Goal: Information Seeking & Learning: Check status

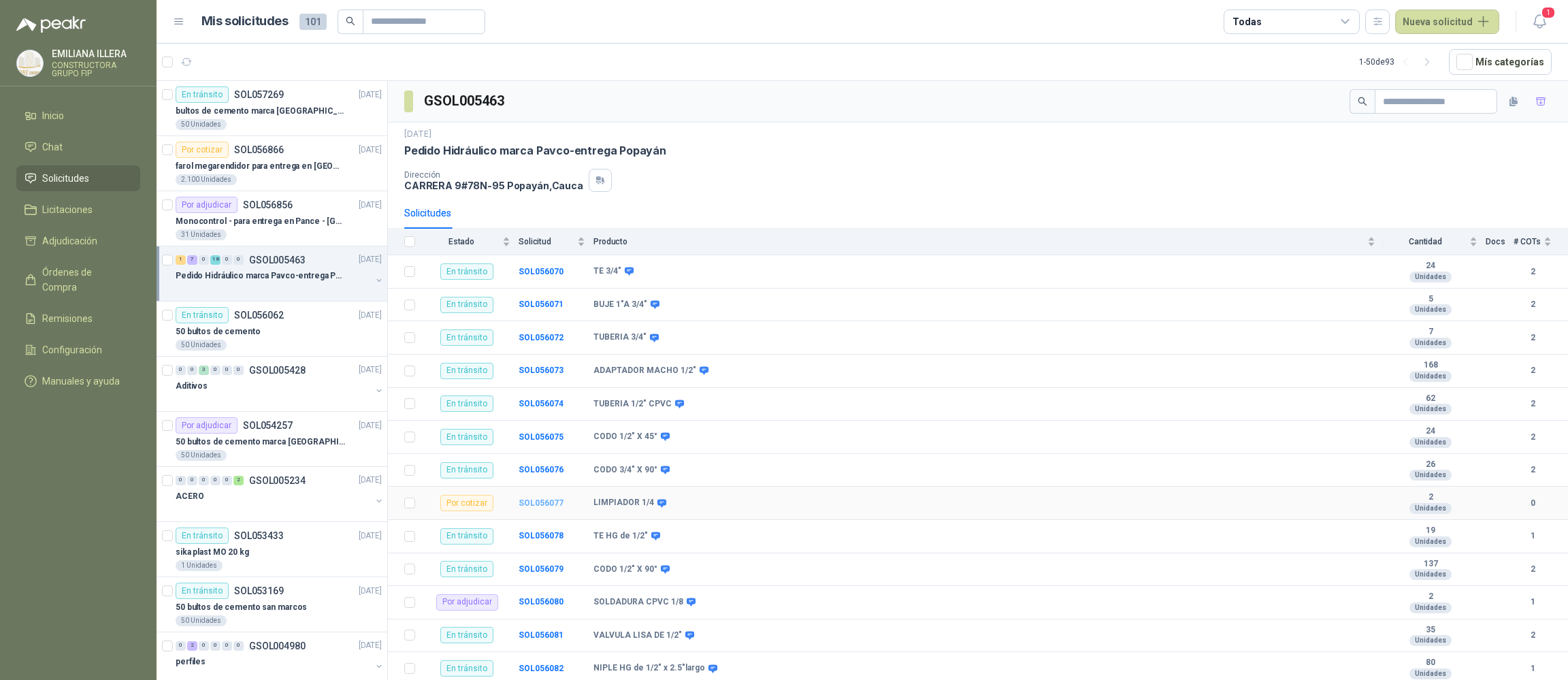
click at [534, 508] on b "SOL056077" at bounding box center [541, 503] width 45 height 10
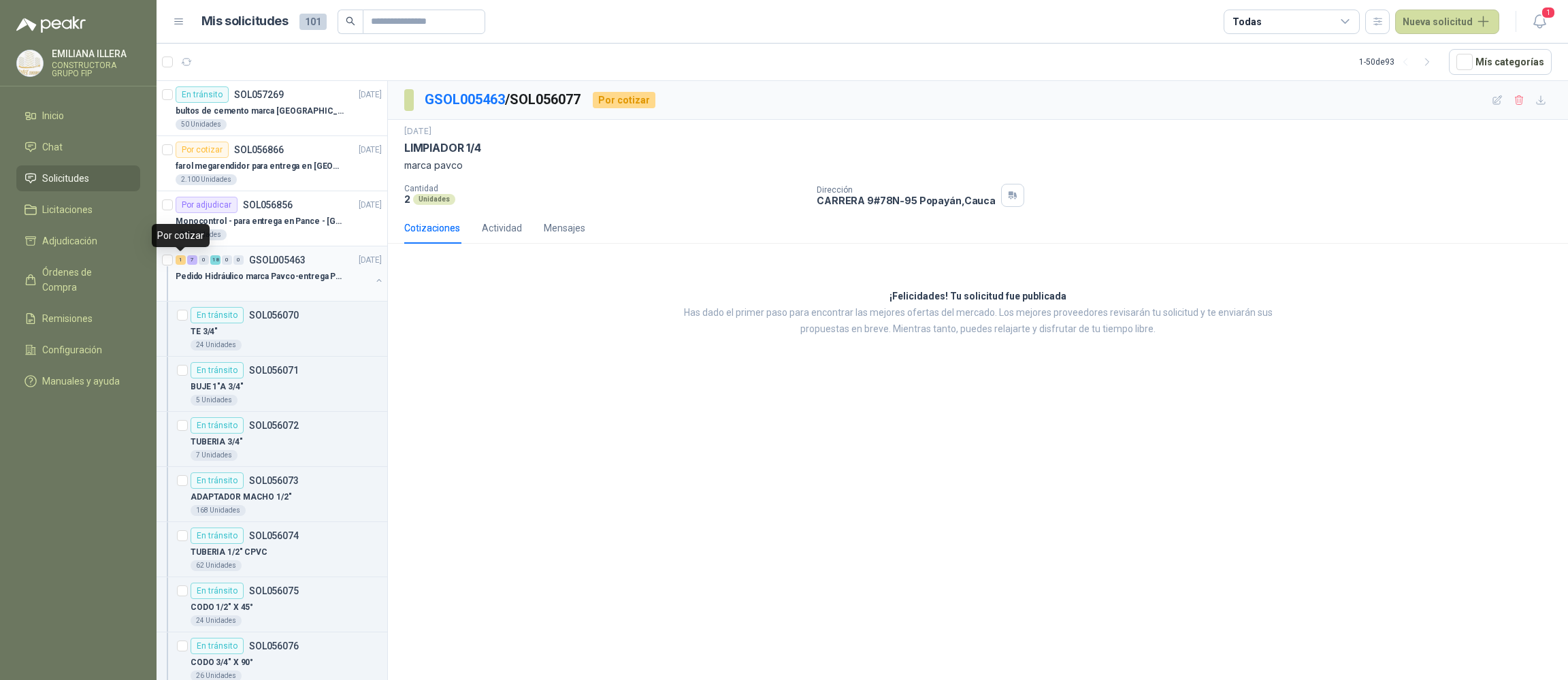
click at [181, 260] on div "1" at bounding box center [181, 259] width 10 height 10
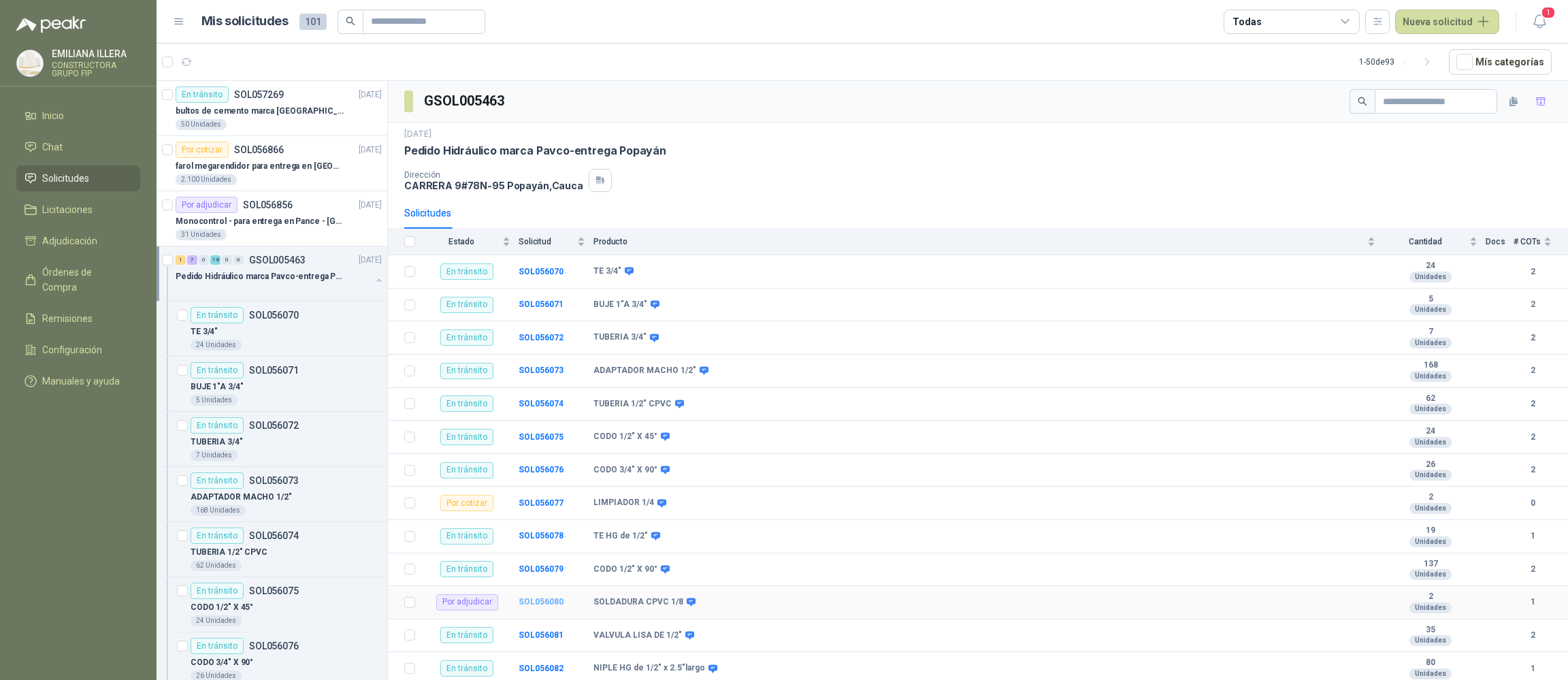
click at [540, 607] on b "SOL056080" at bounding box center [541, 601] width 45 height 10
click at [543, 273] on b "SOL056070" at bounding box center [541, 271] width 45 height 10
click at [546, 504] on b "SOL056077" at bounding box center [541, 503] width 45 height 10
click at [553, 607] on b "SOL056080" at bounding box center [541, 601] width 45 height 10
